Goal: Information Seeking & Learning: Learn about a topic

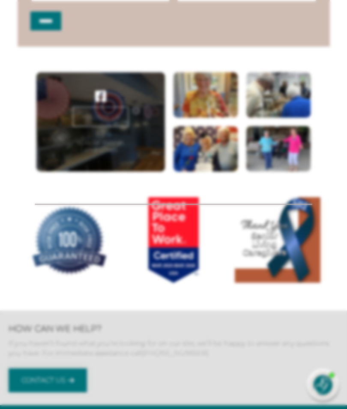
scroll to position [306, 0]
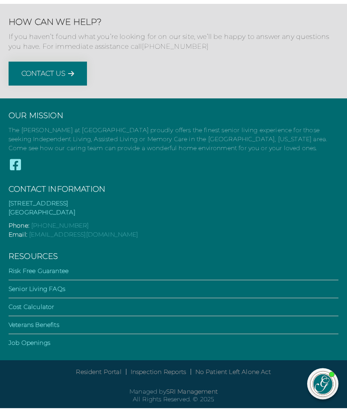
scroll to position [851, 0]
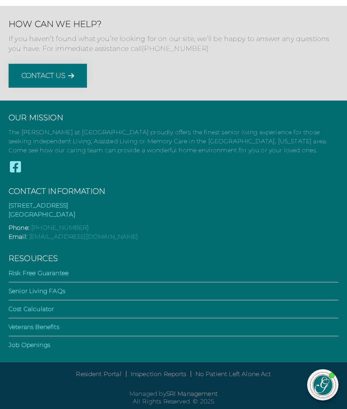
click at [283, 331] on li "Veterans Benefits" at bounding box center [174, 330] width 330 height 14
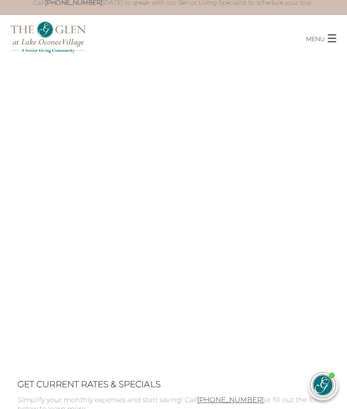
scroll to position [0, 0]
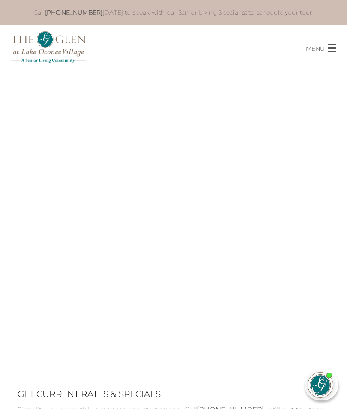
click at [330, 49] on span "button" at bounding box center [331, 48] width 9 height 1
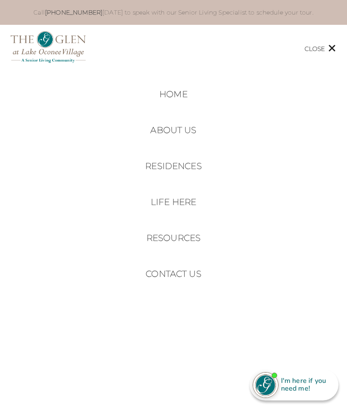
click at [196, 163] on link "Residences" at bounding box center [173, 166] width 56 height 10
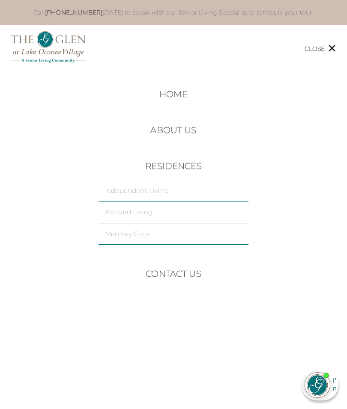
click at [203, 187] on link "Independent Living" at bounding box center [173, 191] width 137 height 9
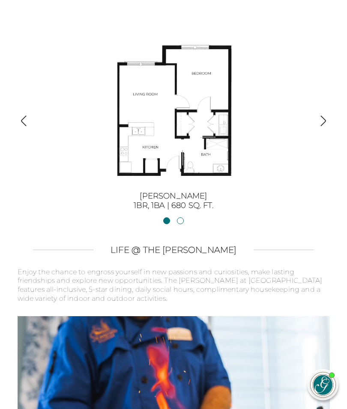
scroll to position [1706, 0]
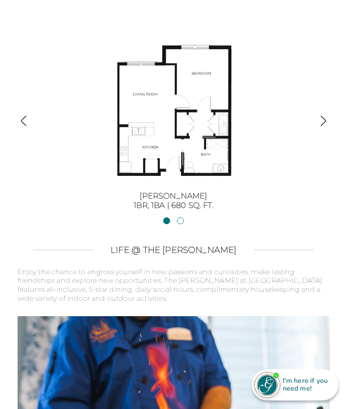
click at [326, 115] on img "button" at bounding box center [323, 121] width 12 height 12
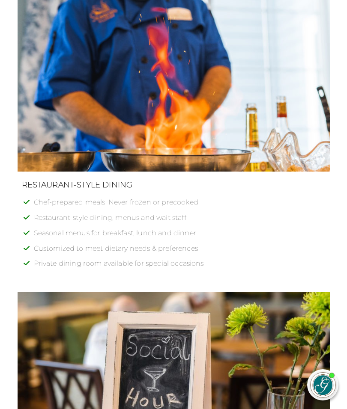
scroll to position [2025, 0]
